Goal: Task Accomplishment & Management: Manage account settings

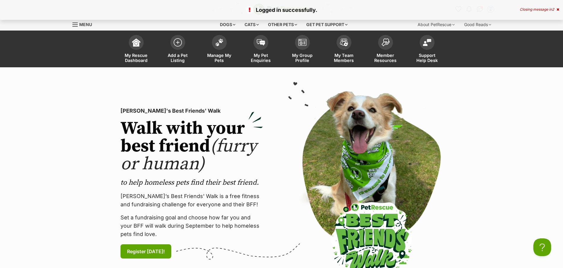
click at [256, 58] on span "My Pet Enquiries" at bounding box center [261, 58] width 27 height 10
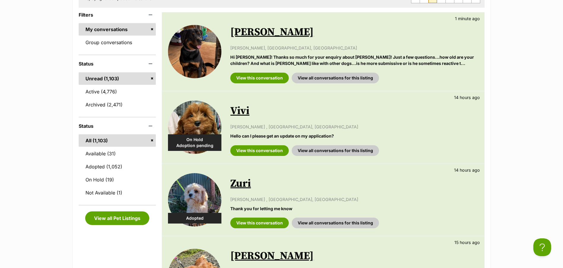
scroll to position [119, 0]
click at [264, 148] on link "View this conversation" at bounding box center [259, 150] width 58 height 11
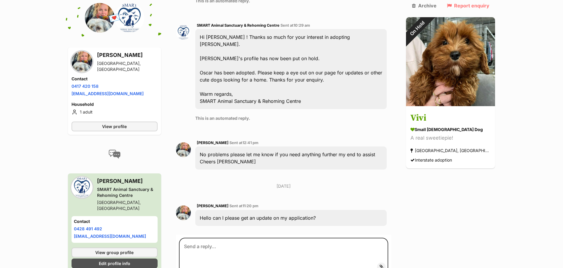
scroll to position [778, 0]
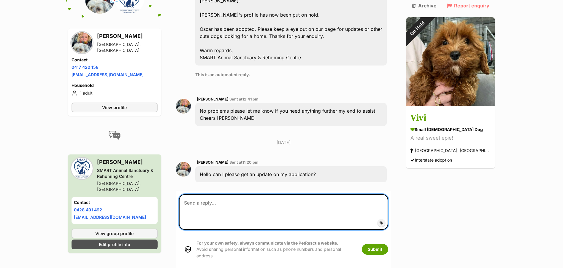
click at [223, 194] on textarea at bounding box center [284, 212] width 210 height 36
type textarea "Hi [PERSON_NAME], [PERSON_NAME] has been adopted"
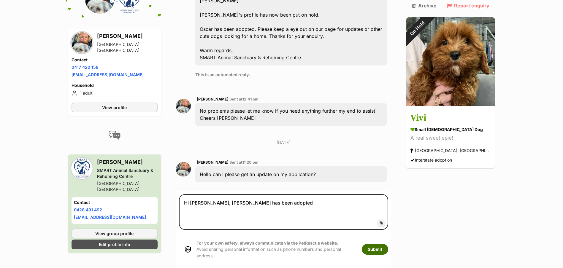
click at [388, 244] on button "Submit" at bounding box center [375, 249] width 26 height 11
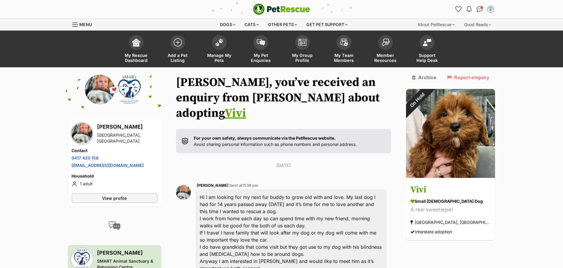
click at [218, 60] on span "Manage My Pets" at bounding box center [219, 58] width 27 height 10
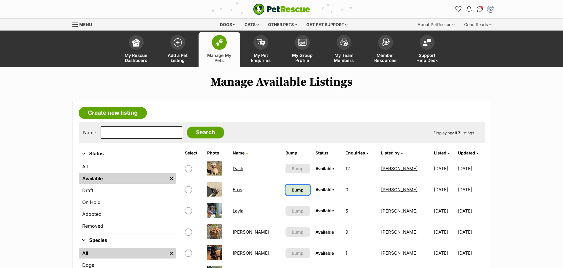
click at [292, 188] on span "Bump" at bounding box center [298, 190] width 12 height 6
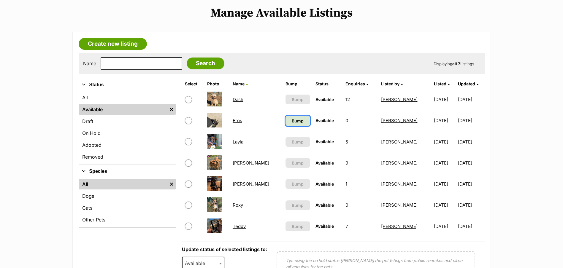
scroll to position [89, 0]
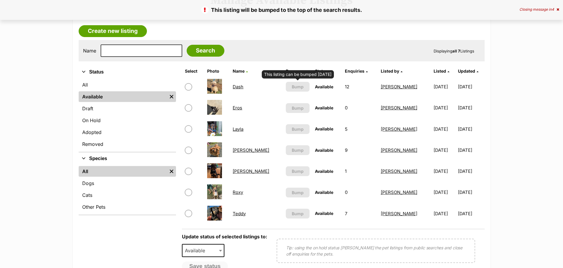
scroll to position [89, 0]
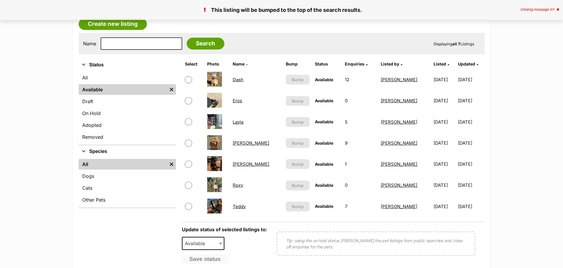
click at [98, 114] on link "On Hold" at bounding box center [127, 113] width 97 height 11
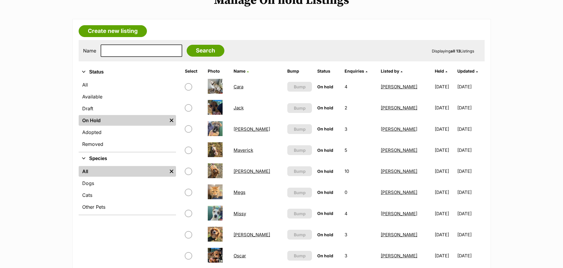
scroll to position [89, 0]
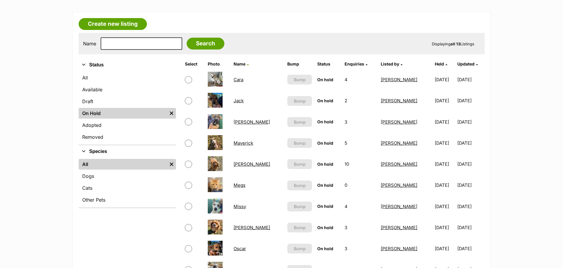
click at [188, 101] on input "checkbox" at bounding box center [188, 100] width 7 height 7
checkbox input "true"
click at [189, 121] on input "checkbox" at bounding box center [188, 121] width 7 height 7
checkbox input "true"
click at [189, 144] on input "checkbox" at bounding box center [188, 143] width 7 height 7
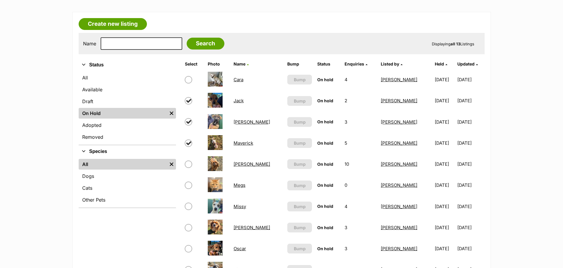
checkbox input "true"
click at [190, 165] on input "checkbox" at bounding box center [188, 164] width 7 height 7
checkbox input "true"
click at [188, 209] on input "checkbox" at bounding box center [188, 206] width 7 height 7
checkbox input "true"
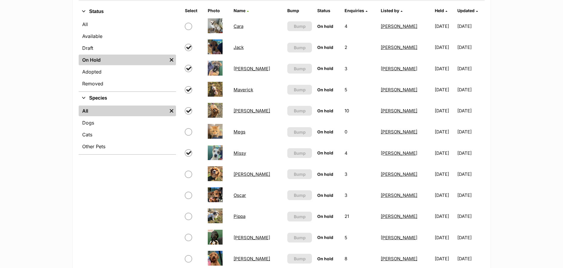
scroll to position [148, 0]
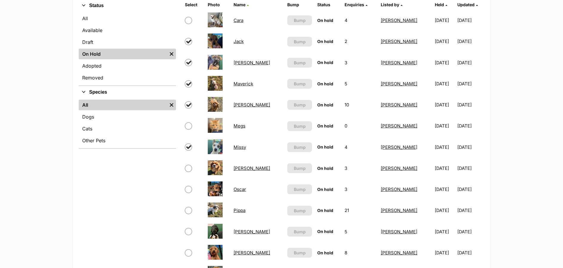
click at [187, 170] on input "checkbox" at bounding box center [188, 168] width 7 height 7
checkbox input "true"
click at [188, 191] on input "checkbox" at bounding box center [188, 189] width 7 height 7
checkbox input "true"
click at [188, 212] on input "checkbox" at bounding box center [188, 210] width 7 height 7
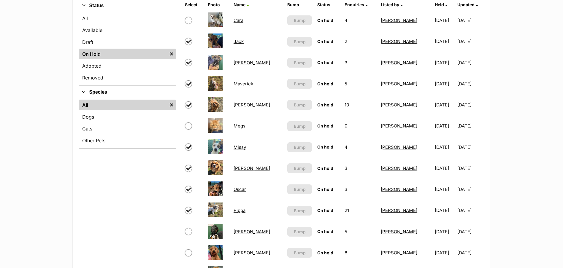
checkbox input "true"
click at [186, 232] on input "checkbox" at bounding box center [188, 231] width 7 height 7
checkbox input "true"
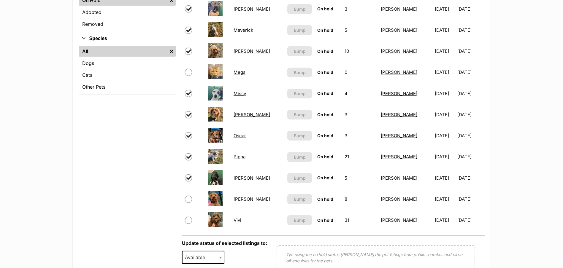
scroll to position [237, 0]
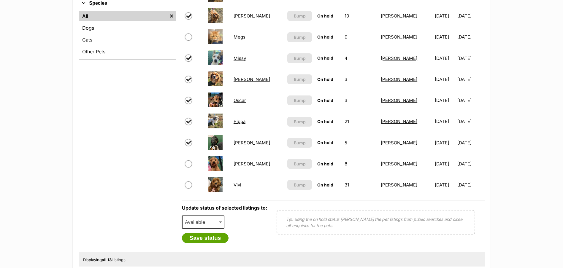
click at [189, 163] on input "checkbox" at bounding box center [188, 164] width 7 height 7
checkbox input "true"
click at [187, 187] on input "checkbox" at bounding box center [188, 185] width 7 height 7
checkbox input "true"
click at [188, 164] on input "checkbox" at bounding box center [188, 164] width 7 height 7
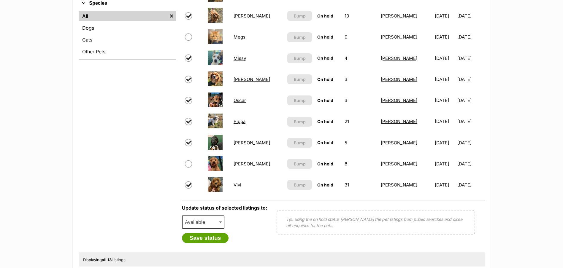
checkbox input "false"
click at [208, 237] on button "Save status" at bounding box center [205, 238] width 47 height 10
click at [215, 225] on span "Available" at bounding box center [203, 222] width 43 height 13
select select "rehomed"
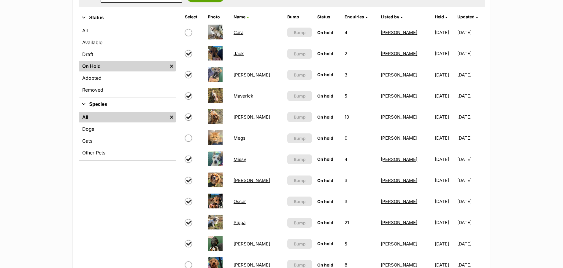
scroll to position [119, 0]
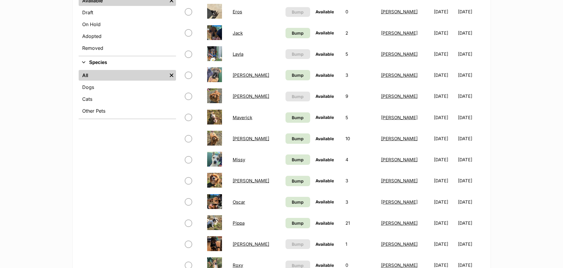
scroll to position [89, 0]
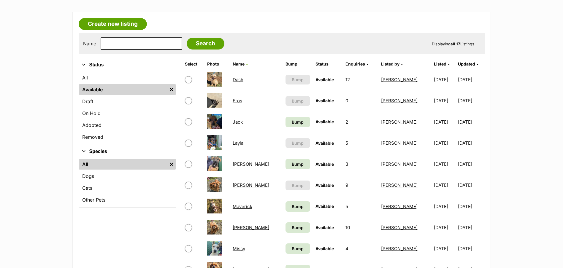
click at [190, 120] on input "checkbox" at bounding box center [188, 121] width 7 height 7
checkbox input "true"
click at [188, 165] on input "checkbox" at bounding box center [188, 164] width 7 height 7
checkbox input "true"
click at [188, 205] on input "checkbox" at bounding box center [188, 206] width 7 height 7
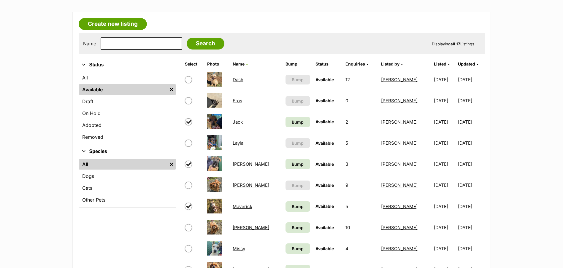
checkbox input "true"
click at [188, 228] on input "checkbox" at bounding box center [188, 227] width 7 height 7
checkbox input "true"
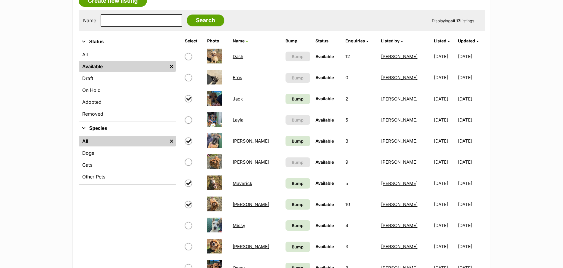
scroll to position [148, 0]
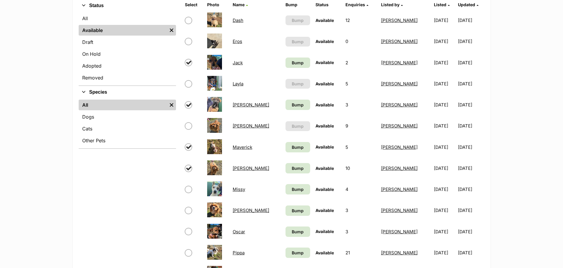
click at [189, 189] on input "checkbox" at bounding box center [188, 189] width 7 height 7
checkbox input "true"
click at [188, 210] on input "checkbox" at bounding box center [188, 210] width 7 height 7
checkbox input "true"
click at [190, 232] on input "checkbox" at bounding box center [188, 231] width 7 height 7
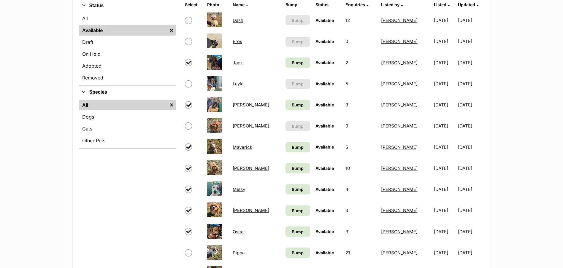
checkbox input "true"
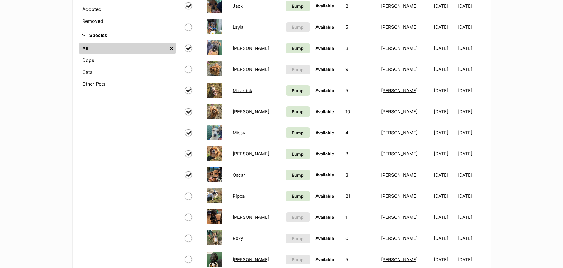
scroll to position [237, 0]
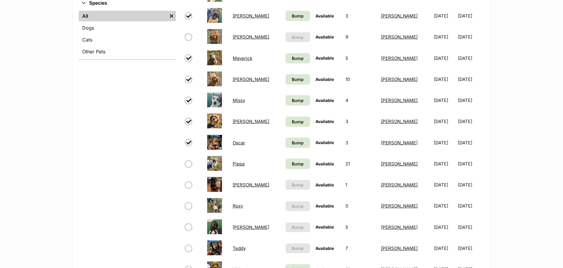
click at [190, 161] on input "checkbox" at bounding box center [188, 164] width 7 height 7
checkbox input "true"
click at [188, 228] on input "checkbox" at bounding box center [188, 227] width 7 height 7
checkbox input "true"
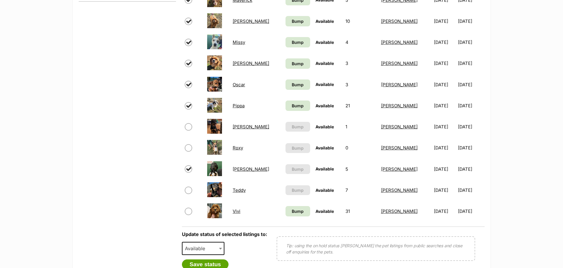
scroll to position [297, 0]
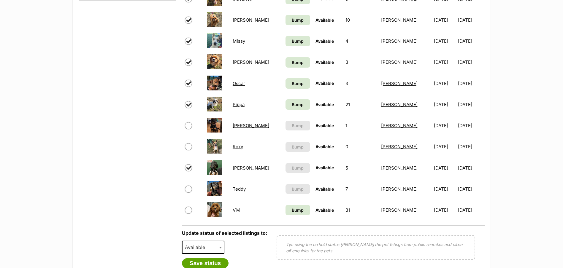
click at [188, 211] on input "checkbox" at bounding box center [188, 210] width 7 height 7
checkbox input "true"
click at [206, 248] on span "Available" at bounding box center [197, 247] width 28 height 8
select select "rehomed"
click at [208, 263] on button "Save status" at bounding box center [205, 264] width 47 height 10
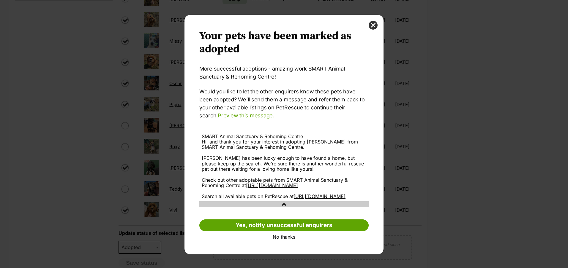
scroll to position [3, 0]
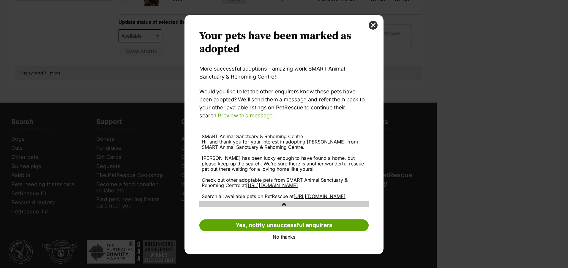
click at [280, 232] on link "Yes, notify unsuccessful enquirers" at bounding box center [283, 226] width 169 height 12
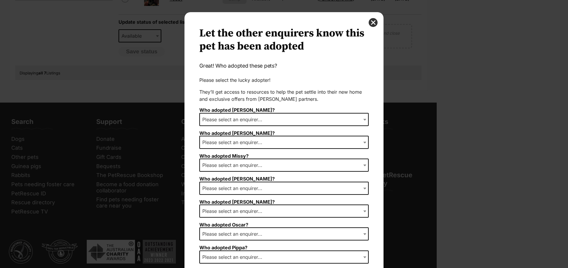
click at [248, 116] on span "Please select an enquirer..." at bounding box center [234, 119] width 68 height 8
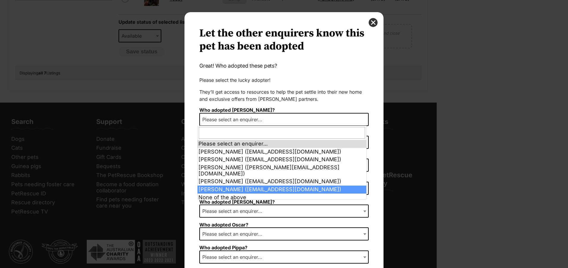
select select "2011104"
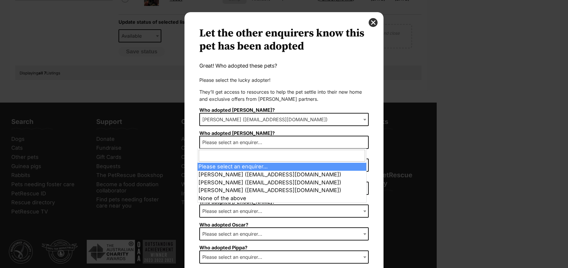
click at [229, 141] on span "Please select an enquirer..." at bounding box center [234, 142] width 68 height 8
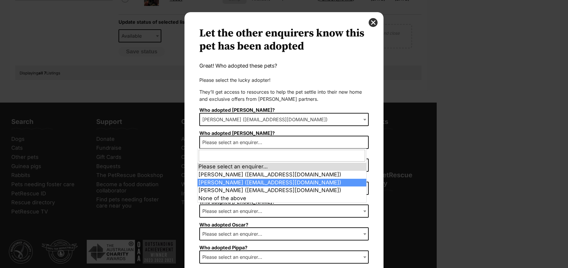
select select "2008567"
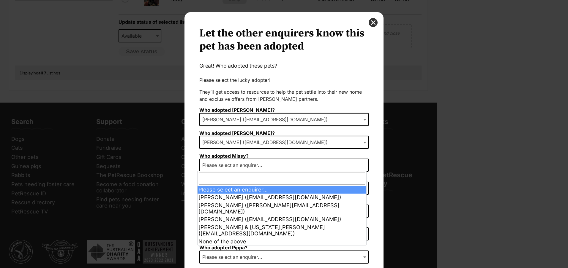
click at [221, 166] on span "Please select an enquirer..." at bounding box center [234, 165] width 68 height 8
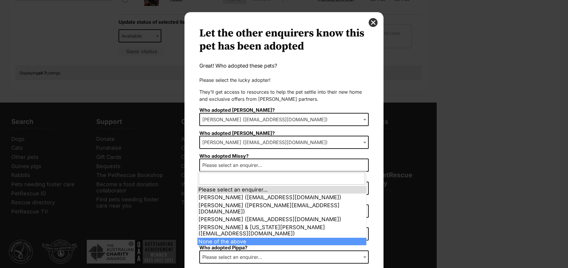
select select "other"
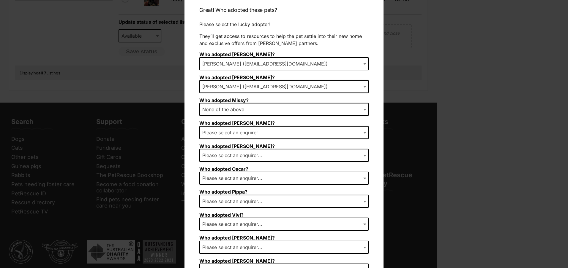
scroll to position [62, 0]
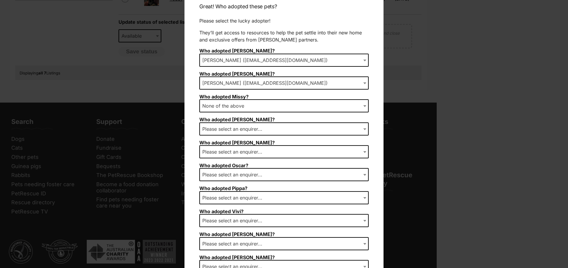
click at [226, 128] on span "Please select an enquirer..." at bounding box center [234, 129] width 68 height 8
click at [236, 130] on span "Abi Upson (abiupson@gmail.com)" at bounding box center [267, 129] width 134 height 8
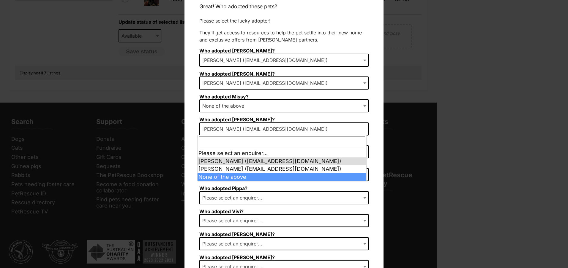
select select "other"
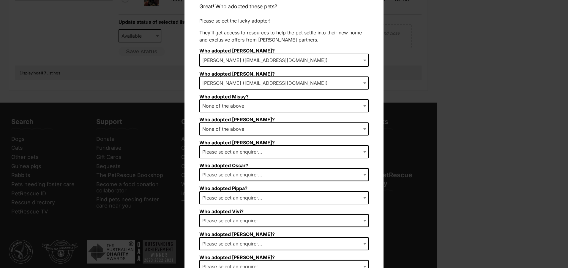
click at [237, 152] on span "Please select an enquirer..." at bounding box center [234, 152] width 68 height 8
click at [232, 154] on span "None of the above" at bounding box center [225, 152] width 50 height 8
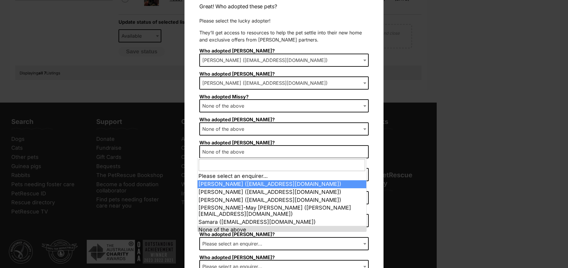
select select "2015352"
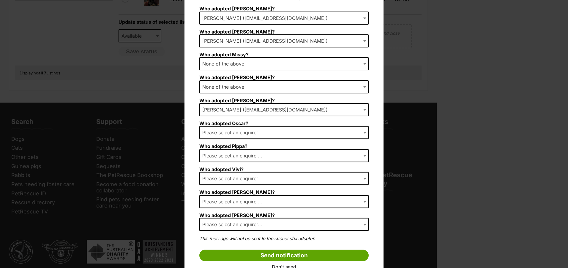
scroll to position [121, 0]
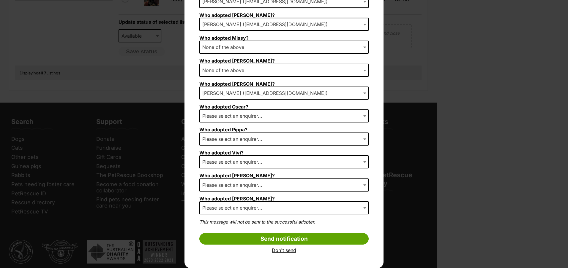
click at [216, 118] on span "Please select an enquirer..." at bounding box center [234, 116] width 68 height 8
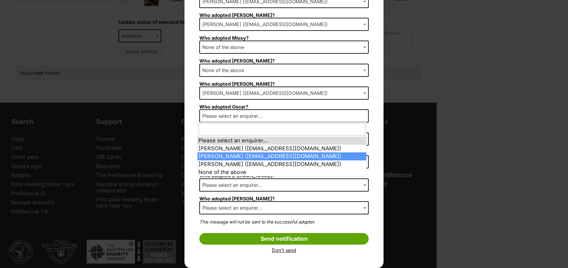
select select "2013101"
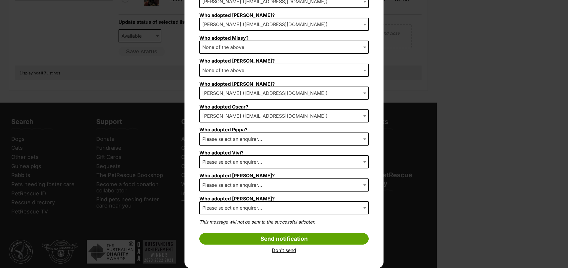
click at [223, 140] on span "Please select an enquirer..." at bounding box center [234, 139] width 68 height 8
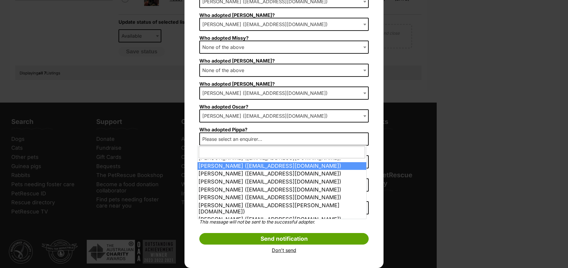
scroll to position [119, 0]
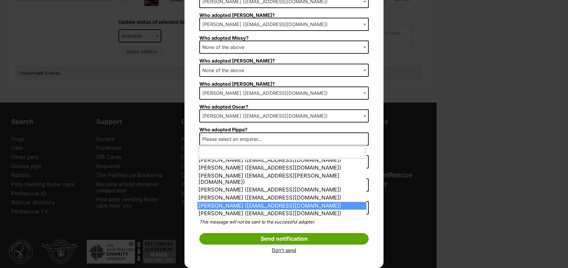
select select "2012977"
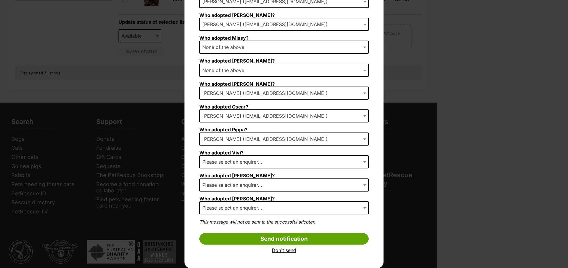
click at [217, 161] on span "Please select an enquirer..." at bounding box center [234, 162] width 68 height 8
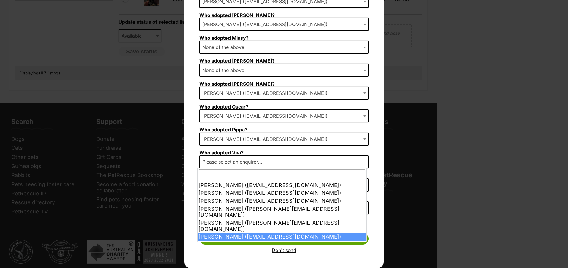
scroll to position [202, 0]
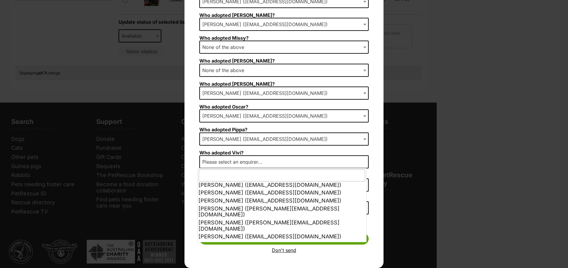
select select "other"
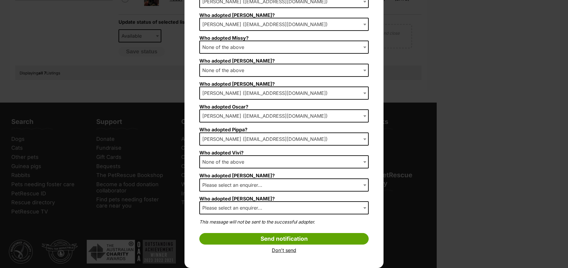
click at [221, 186] on span "Please select an enquirer..." at bounding box center [234, 185] width 68 height 8
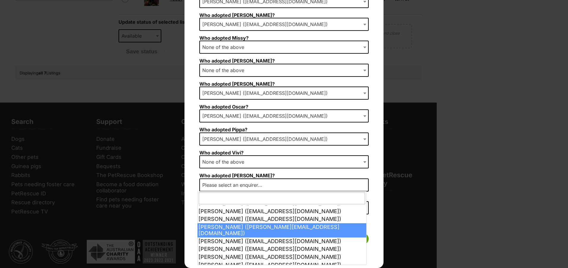
scroll to position [36, 0]
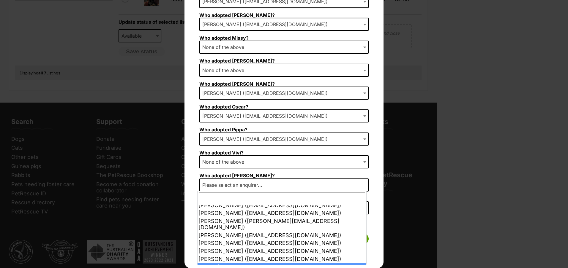
select select "other"
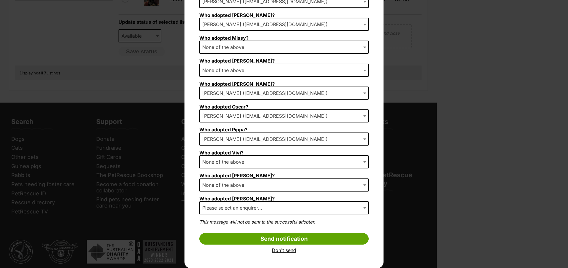
select select "other"
click at [219, 208] on span "None of the above" at bounding box center [225, 208] width 50 height 8
click at [273, 240] on input "Send notification" at bounding box center [283, 239] width 169 height 12
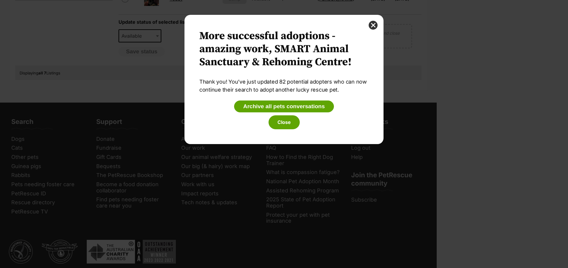
scroll to position [0, 0]
click at [287, 108] on button "Archive all pets conversations" at bounding box center [284, 107] width 100 height 12
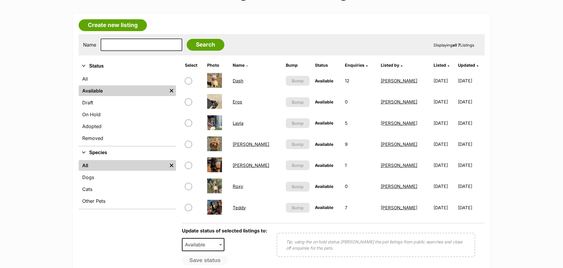
scroll to position [89, 0]
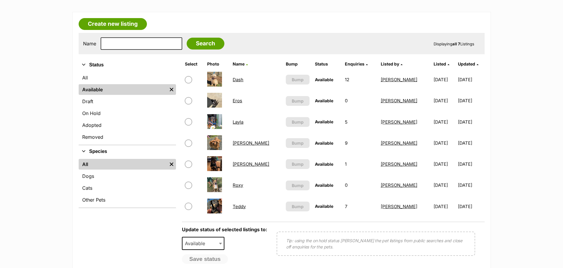
click at [130, 20] on link "Create new listing" at bounding box center [113, 24] width 68 height 12
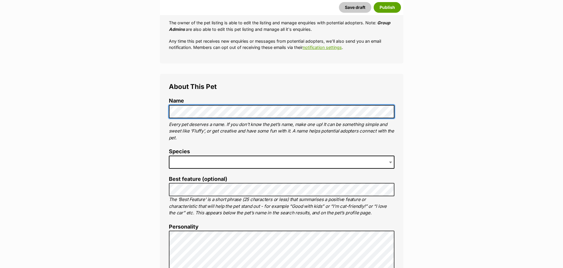
scroll to position [178, 0]
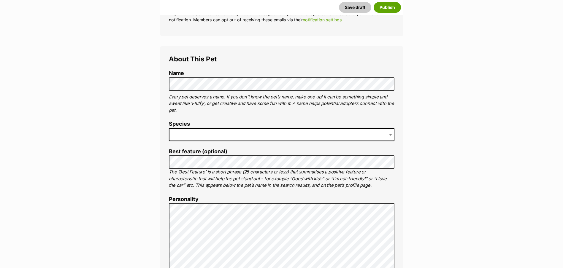
click at [179, 132] on span at bounding box center [282, 134] width 226 height 13
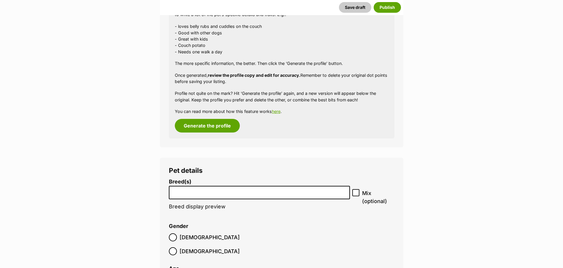
scroll to position [596, 0]
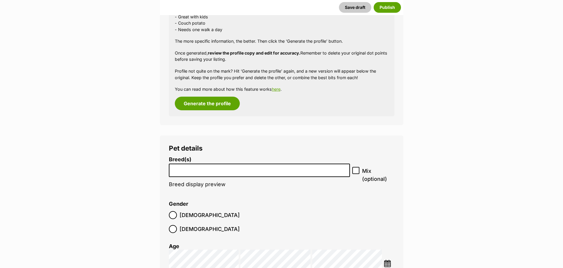
click at [180, 172] on input "search" at bounding box center [259, 169] width 177 height 6
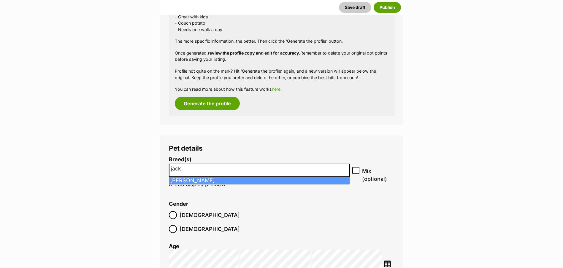
type input "jack"
select select "118"
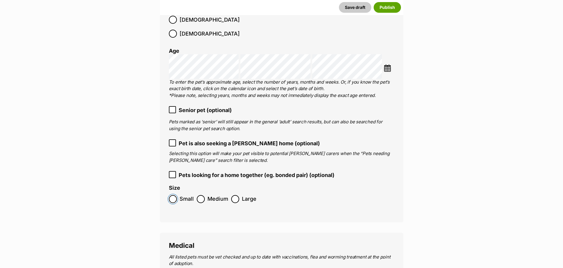
scroll to position [864, 0]
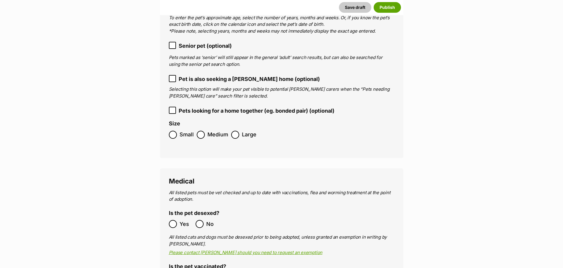
click at [174, 222] on div at bounding box center [173, 224] width 4 height 4
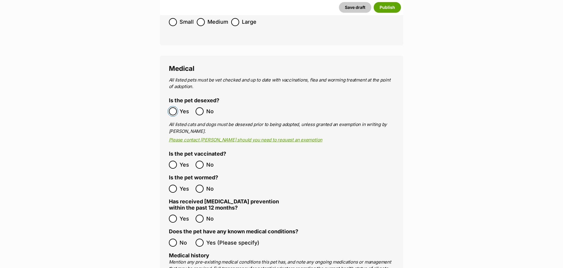
scroll to position [982, 0]
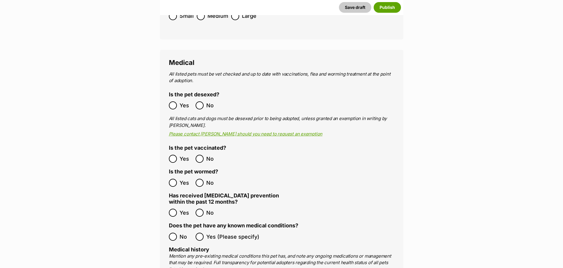
click at [172, 157] on div at bounding box center [173, 159] width 4 height 4
click at [199, 211] on div at bounding box center [200, 213] width 4 height 4
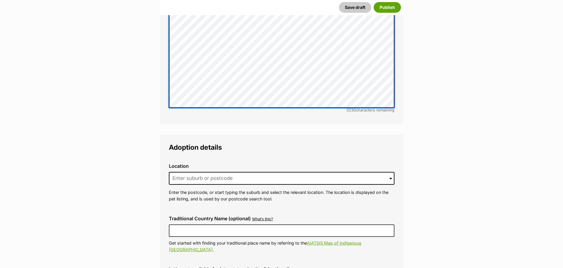
scroll to position [1338, 0]
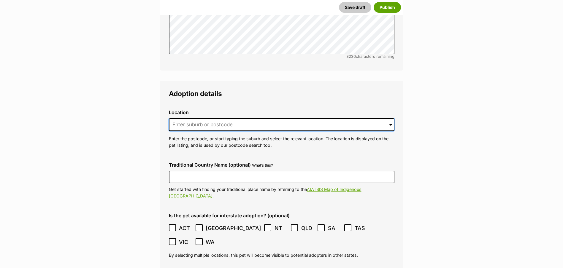
click at [183, 118] on input at bounding box center [282, 124] width 226 height 13
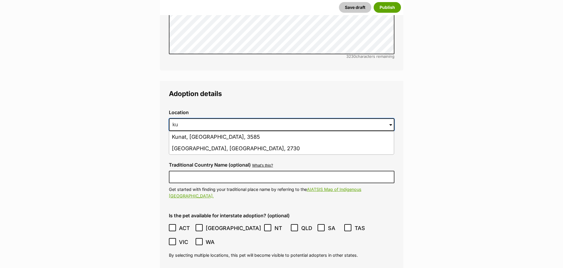
type input "k"
click at [196, 132] on li "Tumbarumba, New South Wales, 2653" at bounding box center [281, 138] width 225 height 12
type input "Tumbarumba, New South Wales, 2653"
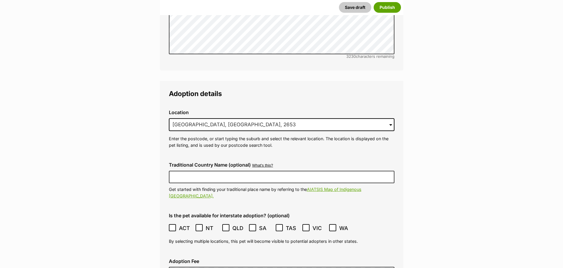
click at [306, 226] on icon at bounding box center [306, 228] width 4 height 4
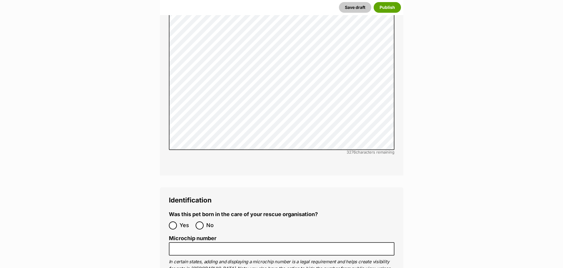
scroll to position [1784, 0]
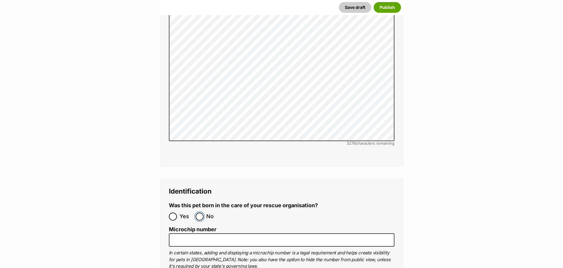
click at [202, 213] on input "No" at bounding box center [200, 217] width 8 height 8
radio input "true"
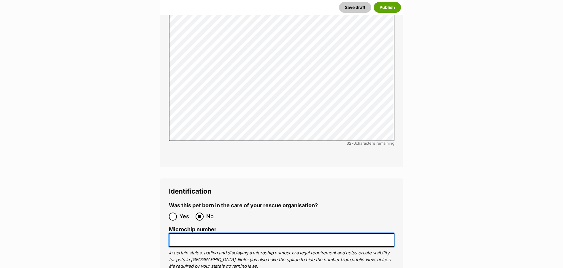
click at [197, 234] on input "Microchip number" at bounding box center [282, 240] width 226 height 13
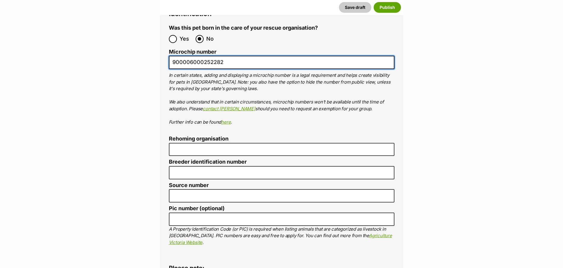
scroll to position [1962, 0]
type input "900006000252282"
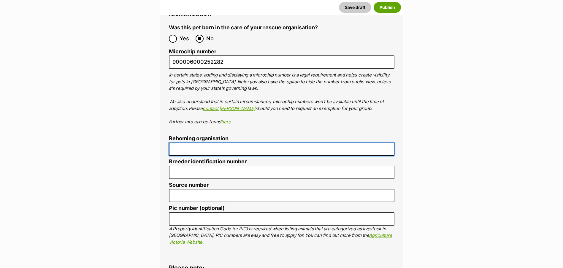
click at [188, 143] on input "Rehoming organisation" at bounding box center [282, 149] width 226 height 13
type input "R251000078"
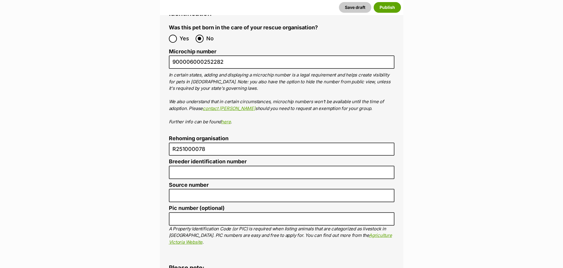
type input "Australia"
type input "N/A"
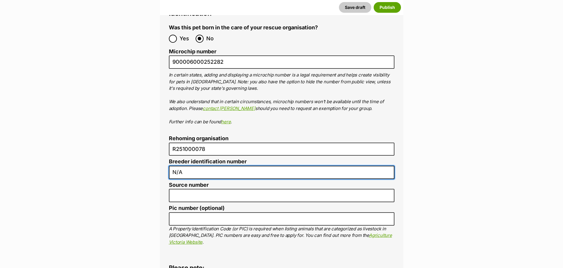
type input "R251000078"
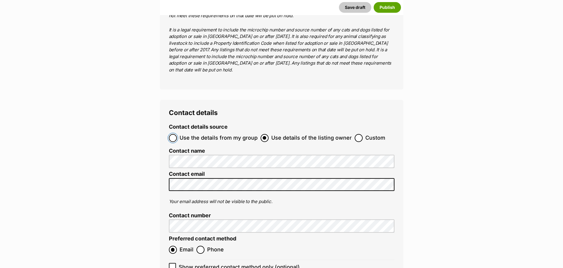
click at [175, 134] on input "Use the details from my group" at bounding box center [173, 138] width 8 height 8
radio input "true"
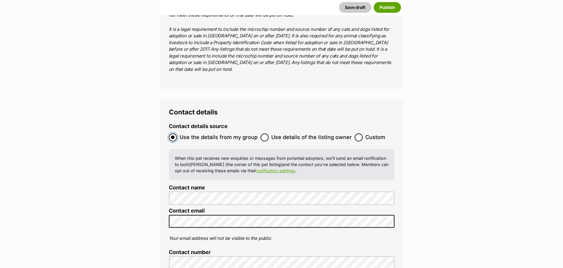
scroll to position [2391, 0]
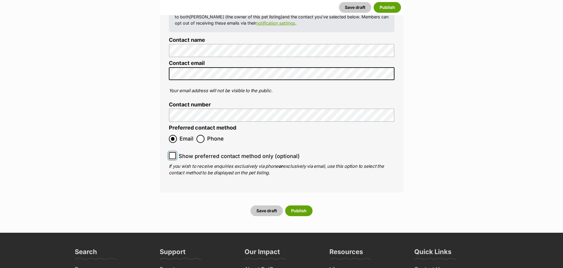
click at [169, 152] on input "Show preferred contact method only (optional)" at bounding box center [172, 155] width 7 height 7
checkbox input "true"
drag, startPoint x: 293, startPoint y: 176, endPoint x: 258, endPoint y: 165, distance: 37.3
click at [293, 206] on button "Publish" at bounding box center [298, 211] width 27 height 11
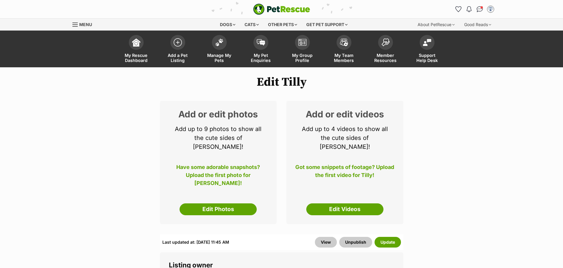
click at [225, 204] on link "Edit Photos" at bounding box center [218, 210] width 77 height 12
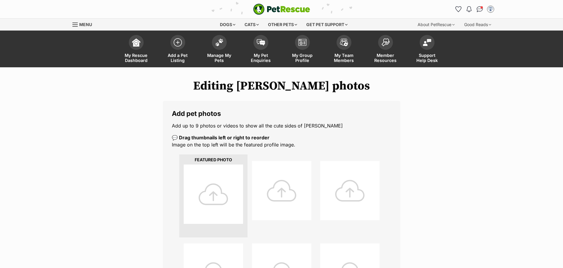
click at [211, 193] on div at bounding box center [213, 194] width 59 height 59
click at [221, 185] on div at bounding box center [213, 194] width 59 height 59
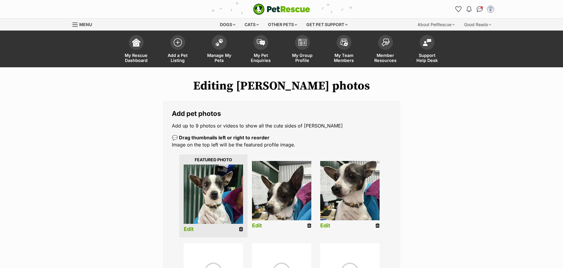
click at [259, 226] on link "Edit" at bounding box center [257, 226] width 10 height 6
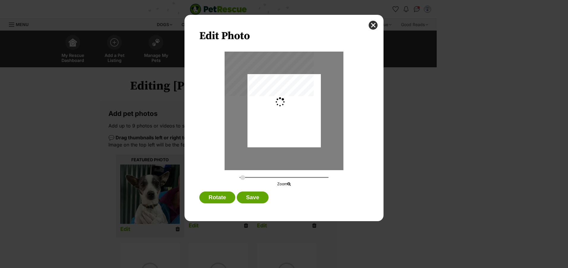
type input "0.2744"
drag, startPoint x: 286, startPoint y: 100, endPoint x: 286, endPoint y: 124, distance: 24.3
click at [286, 124] on div "Dialog Window - Close (Press escape to close)" at bounding box center [283, 135] width 73 height 129
click at [251, 201] on button "Save" at bounding box center [252, 198] width 31 height 12
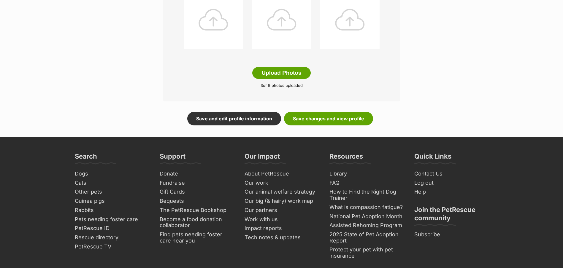
scroll to position [327, 0]
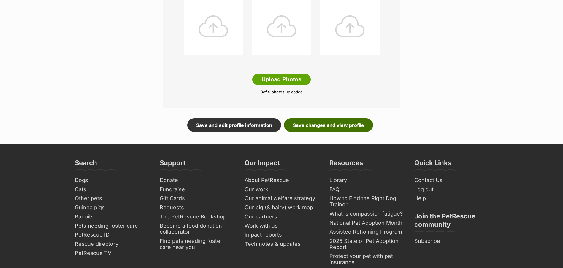
click at [331, 127] on link "Save changes and view profile" at bounding box center [328, 125] width 89 height 14
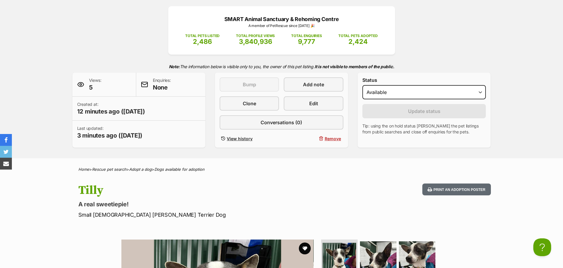
scroll to position [59, 0]
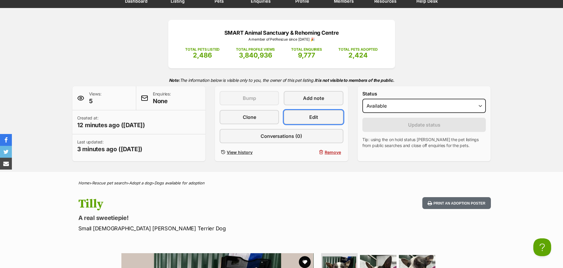
drag, startPoint x: 318, startPoint y: 117, endPoint x: 311, endPoint y: 117, distance: 7.7
click at [318, 117] on link "Edit" at bounding box center [313, 117] width 59 height 14
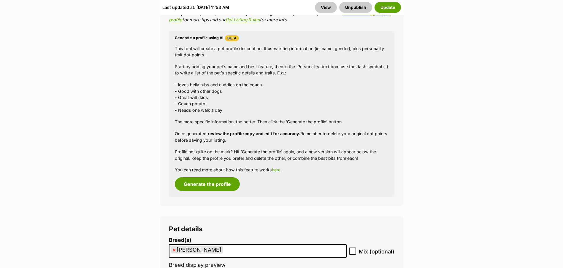
scroll to position [653, 0]
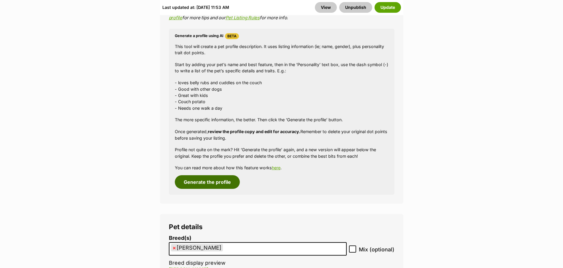
click at [200, 176] on button "Generate the profile" at bounding box center [207, 182] width 65 height 14
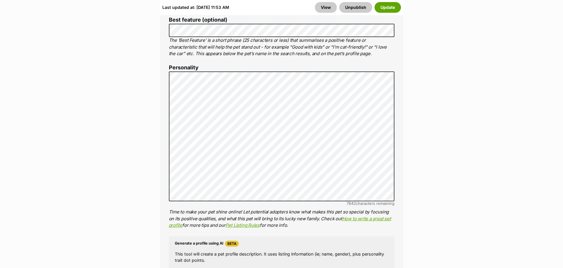
scroll to position [439, 0]
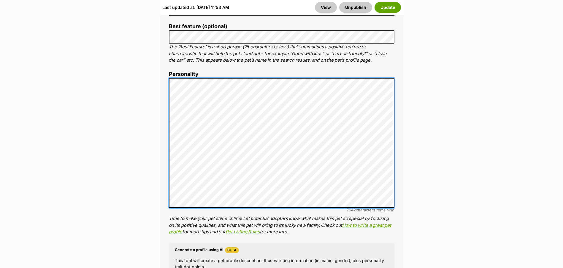
click at [163, 71] on div "About This Pet Name Henlo there, it looks like you might be using the pet name …" at bounding box center [281, 169] width 243 height 497
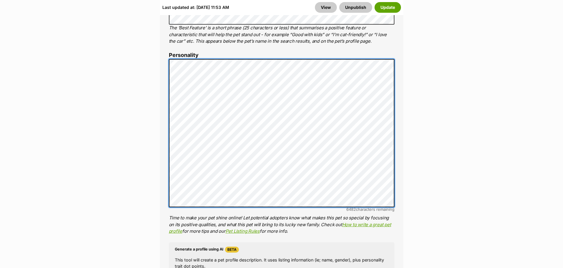
scroll to position [468, 0]
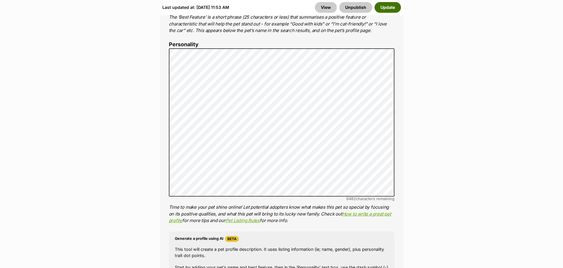
click at [384, 4] on button "Update" at bounding box center [388, 7] width 26 height 11
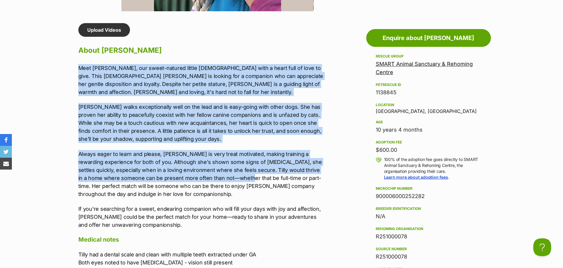
scroll to position [505, 0]
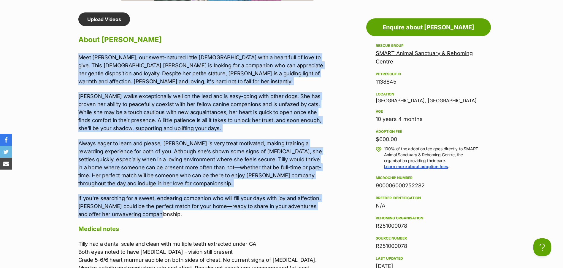
drag, startPoint x: 76, startPoint y: 114, endPoint x: 306, endPoint y: 216, distance: 252.0
click at [306, 216] on div "Upload Videos About Tilly Meet [PERSON_NAME], our sweet-natured little [DEMOGRA…" at bounding box center [197, 226] width 251 height 428
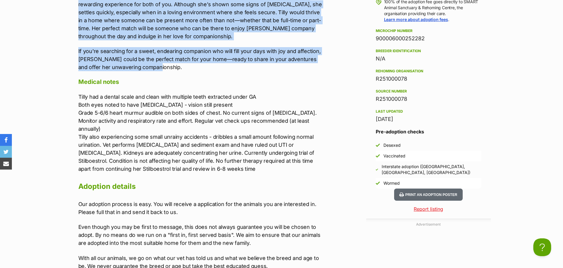
scroll to position [653, 0]
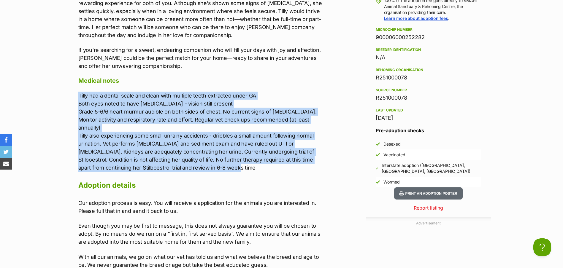
drag, startPoint x: 76, startPoint y: 94, endPoint x: 220, endPoint y: 157, distance: 157.2
click at [220, 157] on div "Upload Videos About Tilly Meet [PERSON_NAME], our sweet-natured little [DEMOGRA…" at bounding box center [197, 78] width 251 height 428
drag, startPoint x: 220, startPoint y: 157, endPoint x: 213, endPoint y: 140, distance: 18.8
copy p "[PERSON_NAME] had a dental scale and clean with multiple teeth extracted under …"
